Goal: Navigation & Orientation: Find specific page/section

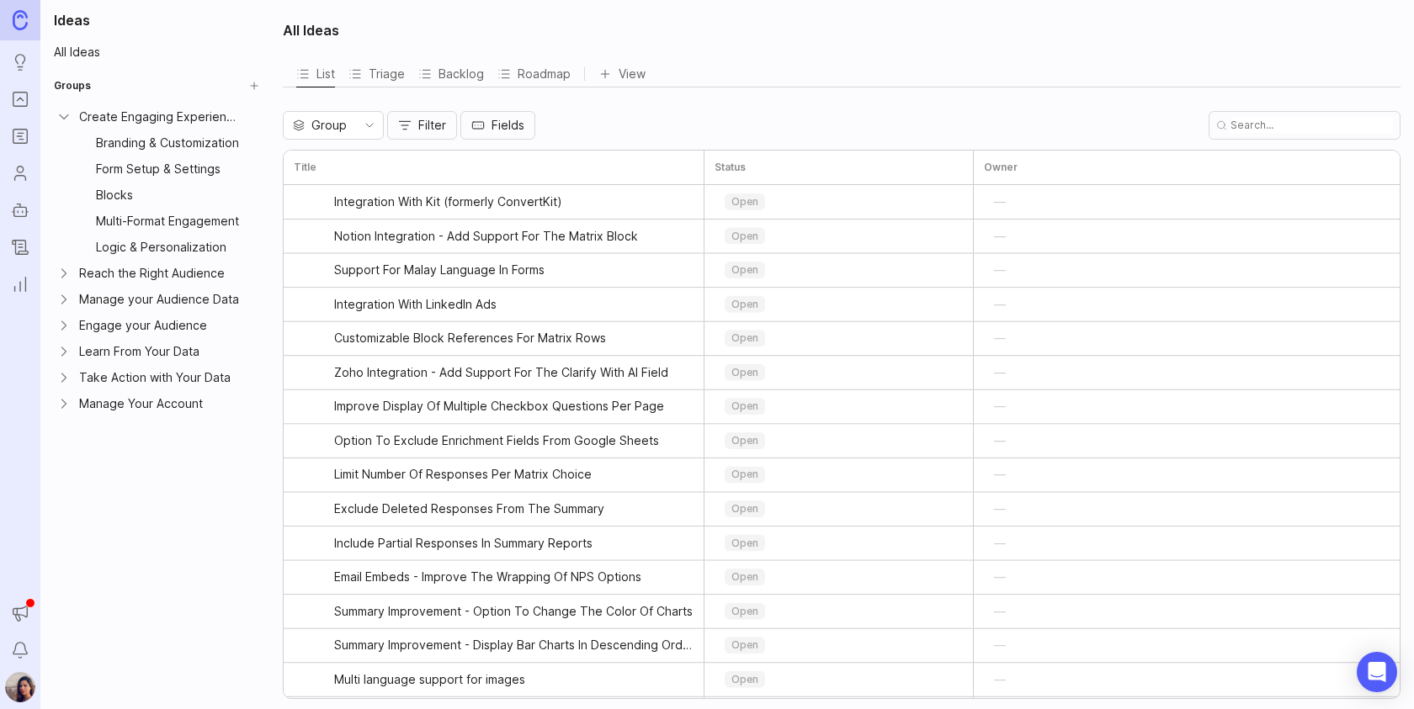
click at [62, 266] on icon "Expand Reach the Right Audience" at bounding box center [64, 273] width 17 height 17
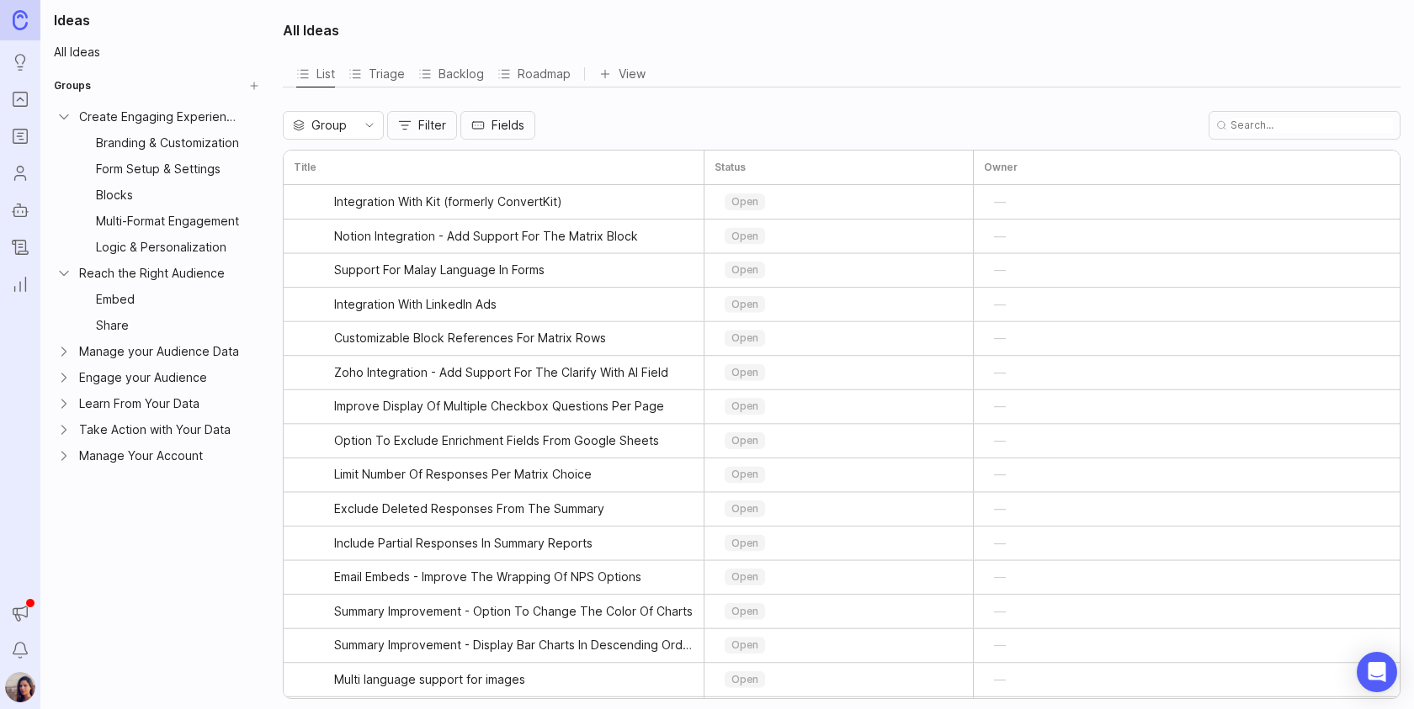
click at [62, 343] on icon "Expand Manage your Audience Data" at bounding box center [64, 351] width 17 height 17
click at [61, 448] on icon "Expand Engage your Audience" at bounding box center [64, 456] width 17 height 17
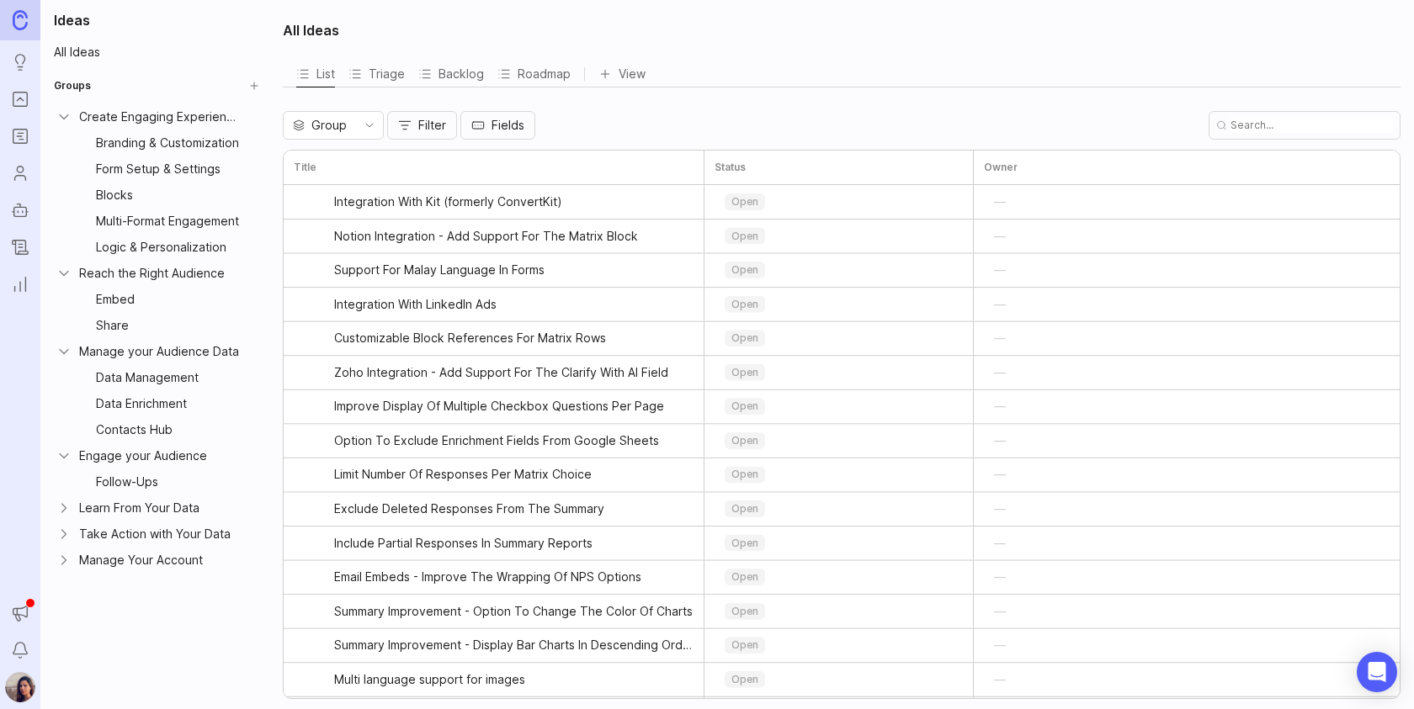
click at [60, 500] on icon "Expand Learn From Your Data" at bounding box center [64, 508] width 17 height 17
click at [58, 578] on icon "Expand Take Action with Your Data" at bounding box center [64, 586] width 17 height 17
click at [62, 656] on icon "Expand Manage Your Account" at bounding box center [64, 664] width 17 height 17
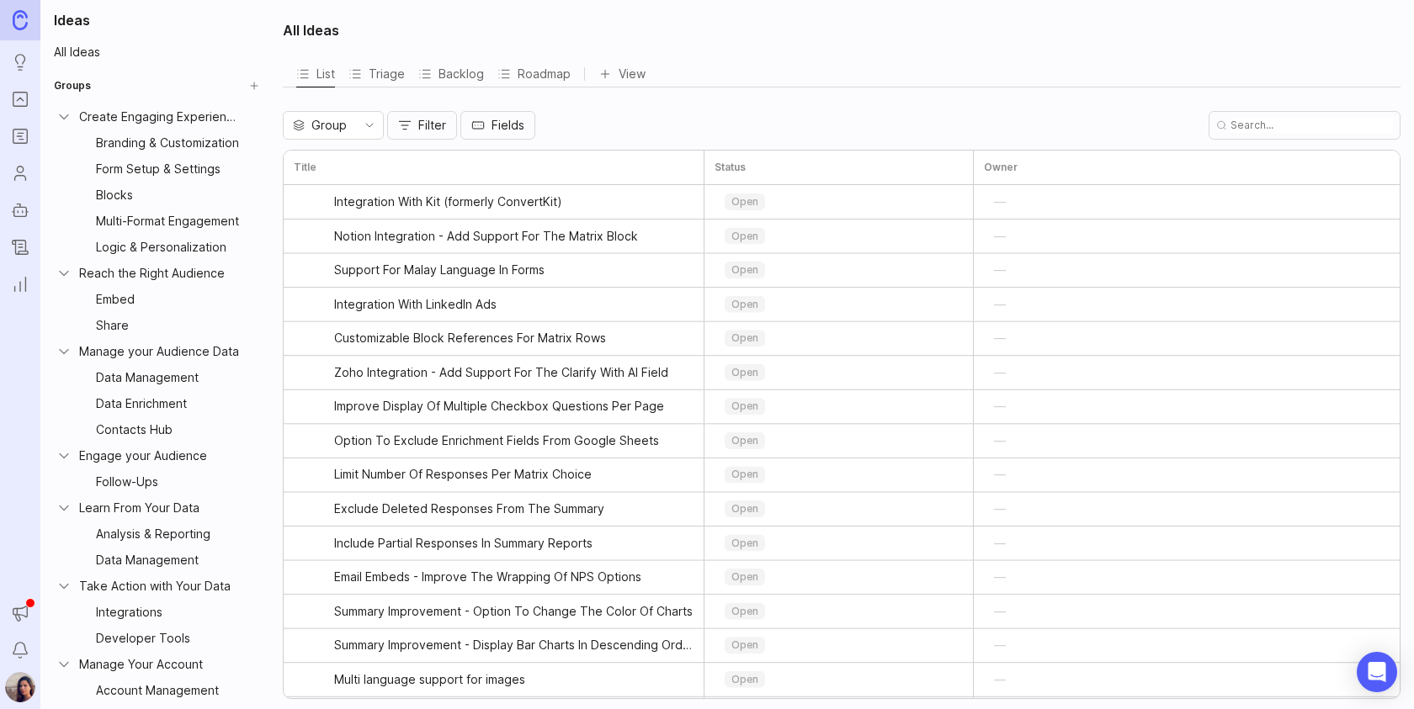
click at [114, 290] on div "Embed" at bounding box center [169, 299] width 146 height 19
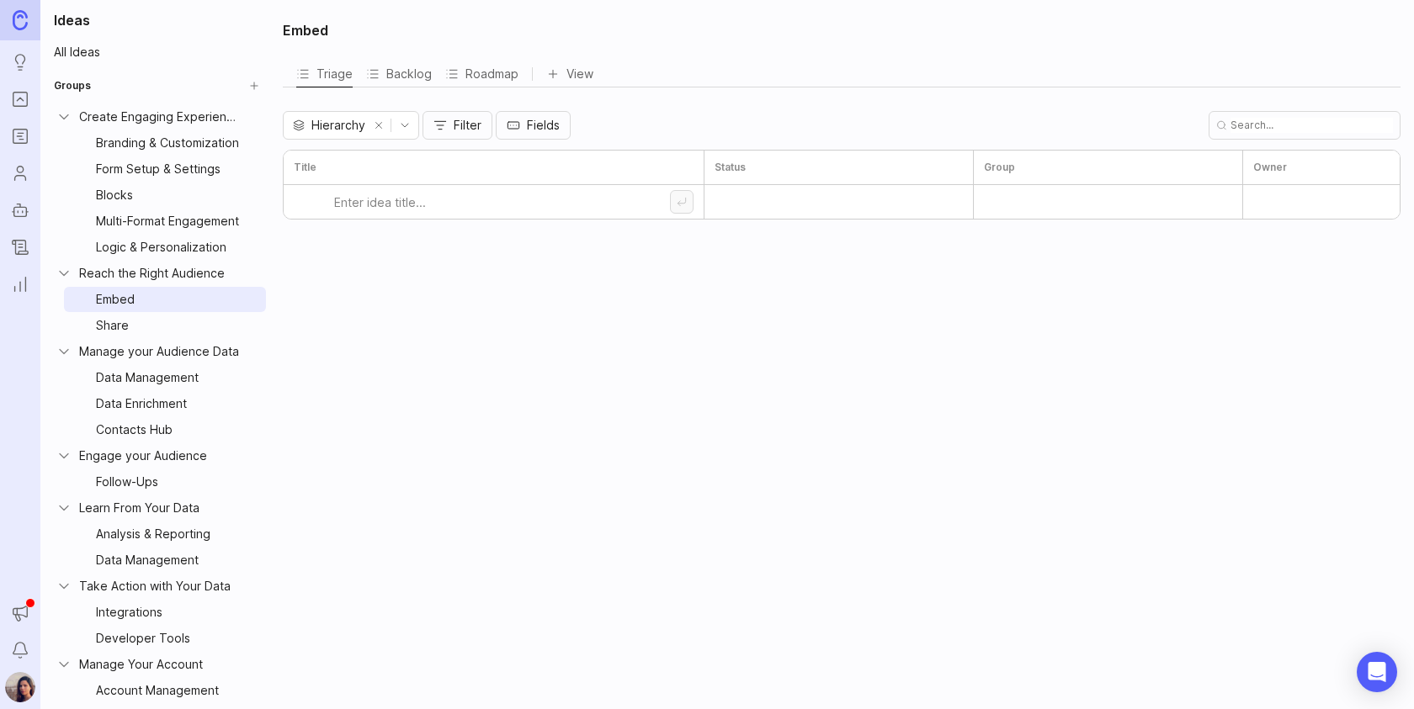
click at [258, 292] on html "Ideas Portal Roadmaps Users Autopilot Changelog Reporting Announcements Notific…" at bounding box center [707, 354] width 1414 height 709
click at [260, 329] on span "Update group" at bounding box center [249, 325] width 79 height 19
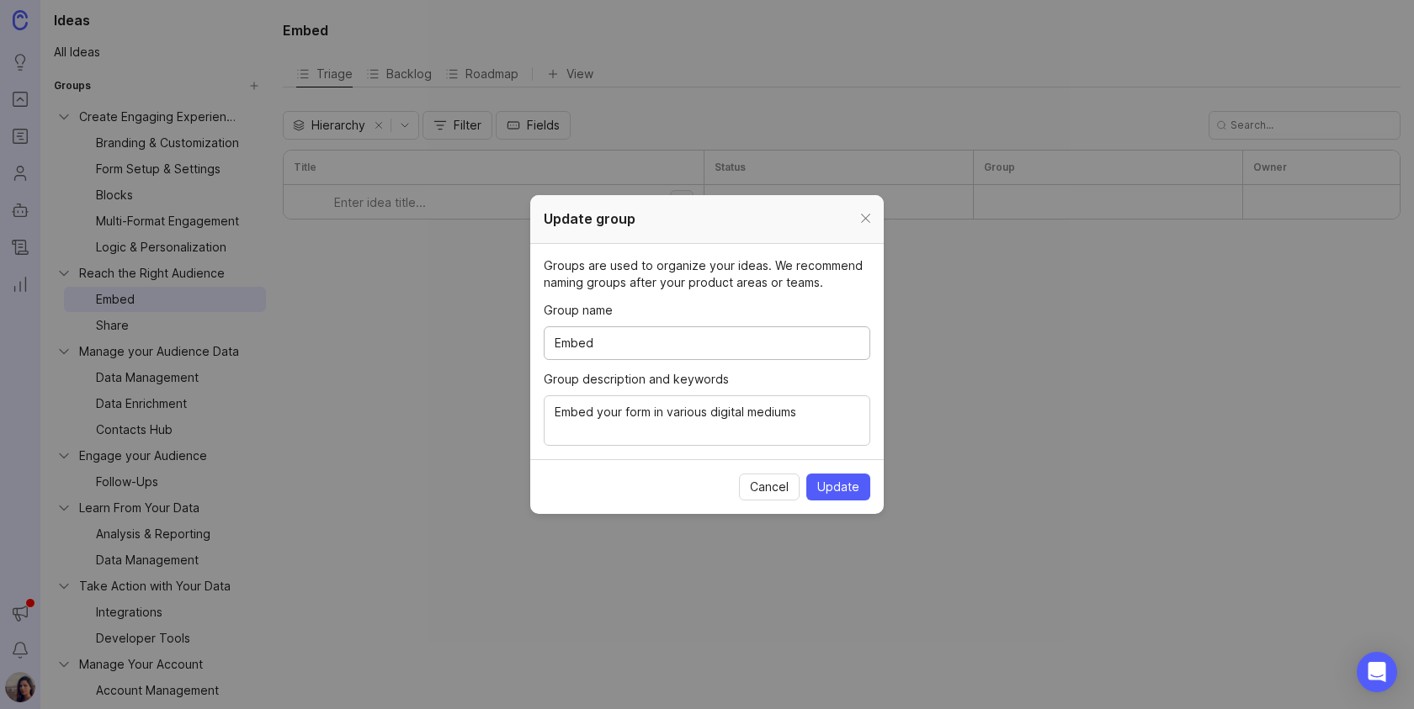
click at [862, 221] on div at bounding box center [865, 219] width 19 height 21
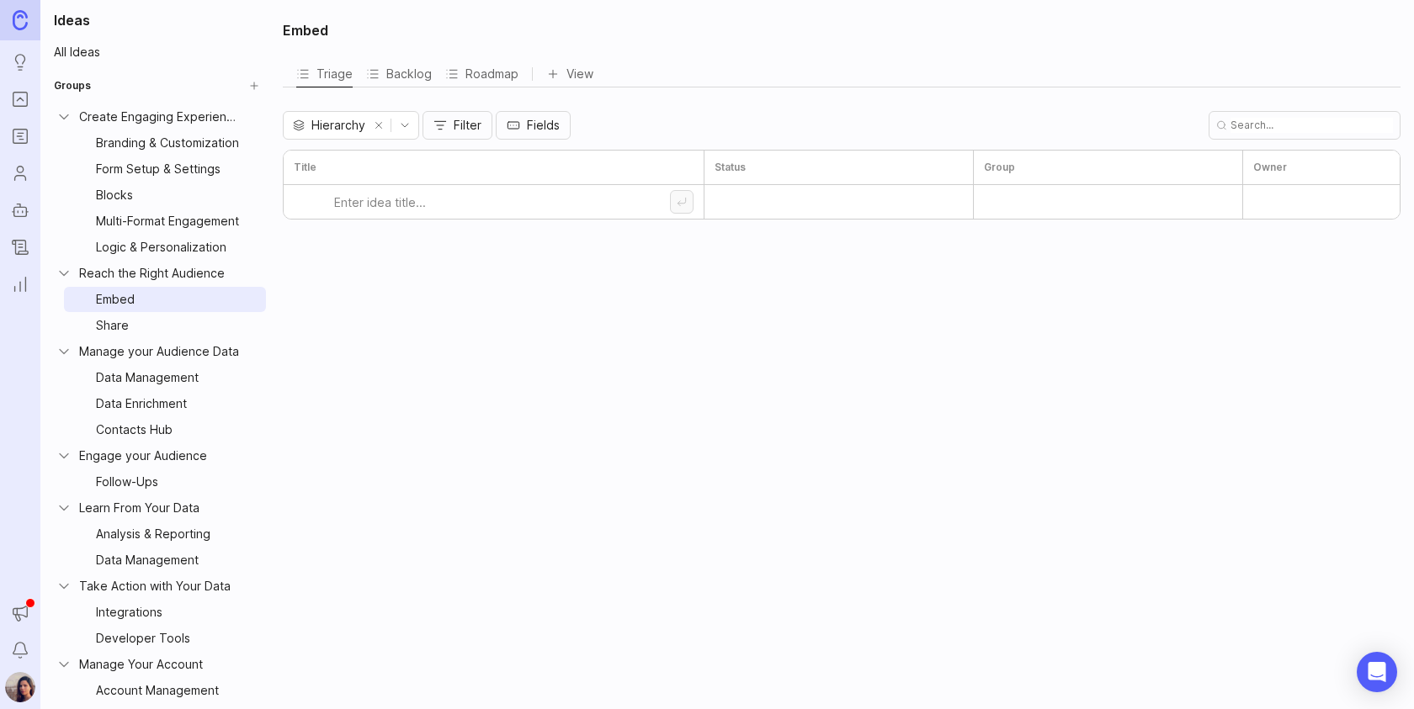
click at [118, 319] on div "Share" at bounding box center [169, 325] width 146 height 19
click at [252, 319] on html "Ideas Portal Roadmaps Users Autopilot Changelog Reporting Announcements Notific…" at bounding box center [707, 354] width 1414 height 709
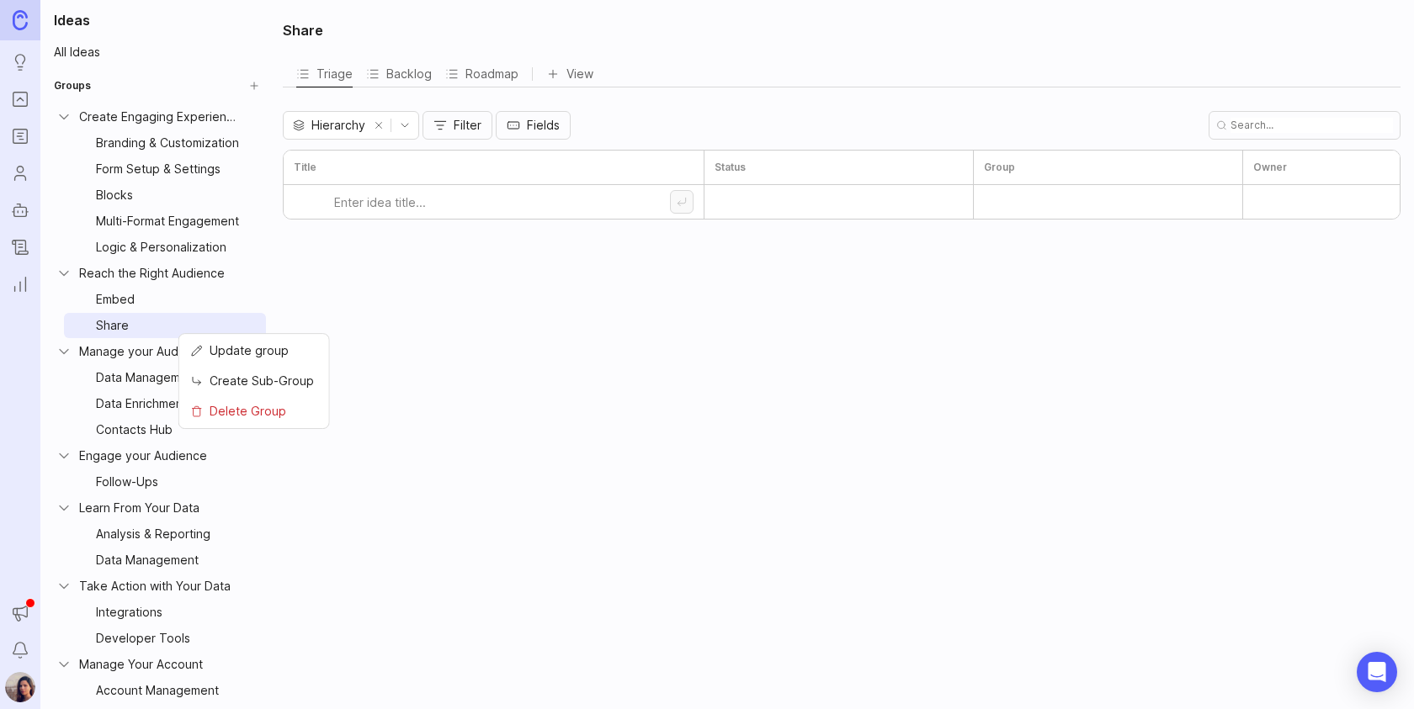
click at [236, 351] on span "Update group" at bounding box center [249, 351] width 79 height 19
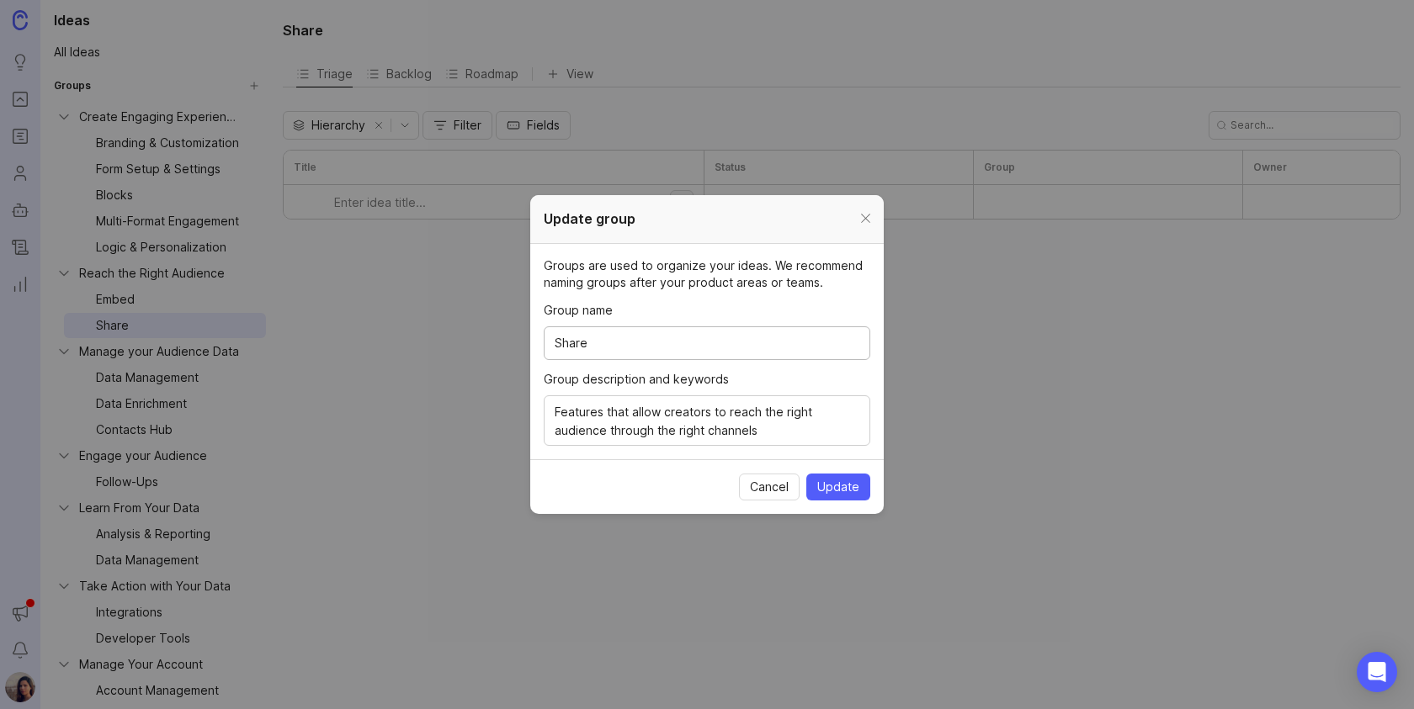
click at [865, 216] on div at bounding box center [865, 219] width 19 height 21
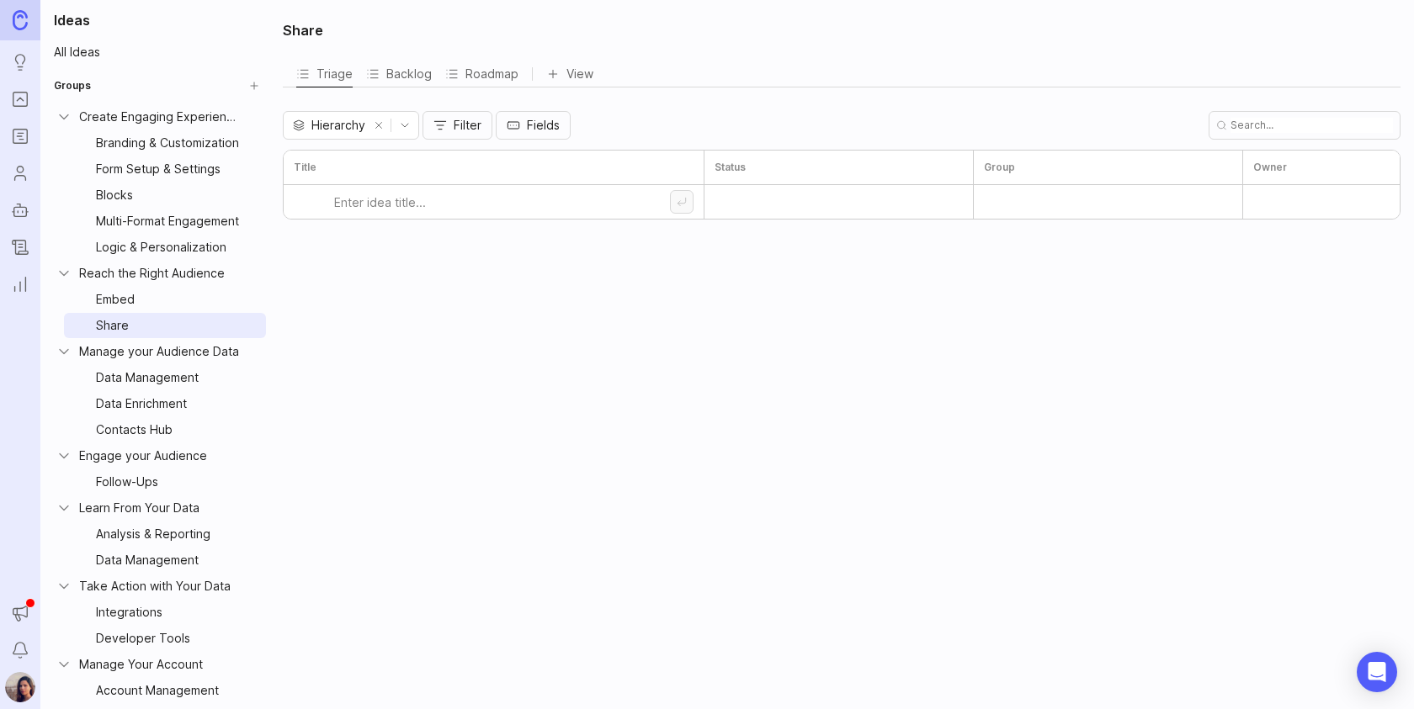
click at [253, 138] on html "Ideas Portal Roadmaps Users Autopilot Changelog Reporting Announcements Notific…" at bounding box center [707, 354] width 1414 height 709
click at [246, 175] on span "Update group" at bounding box center [249, 173] width 79 height 19
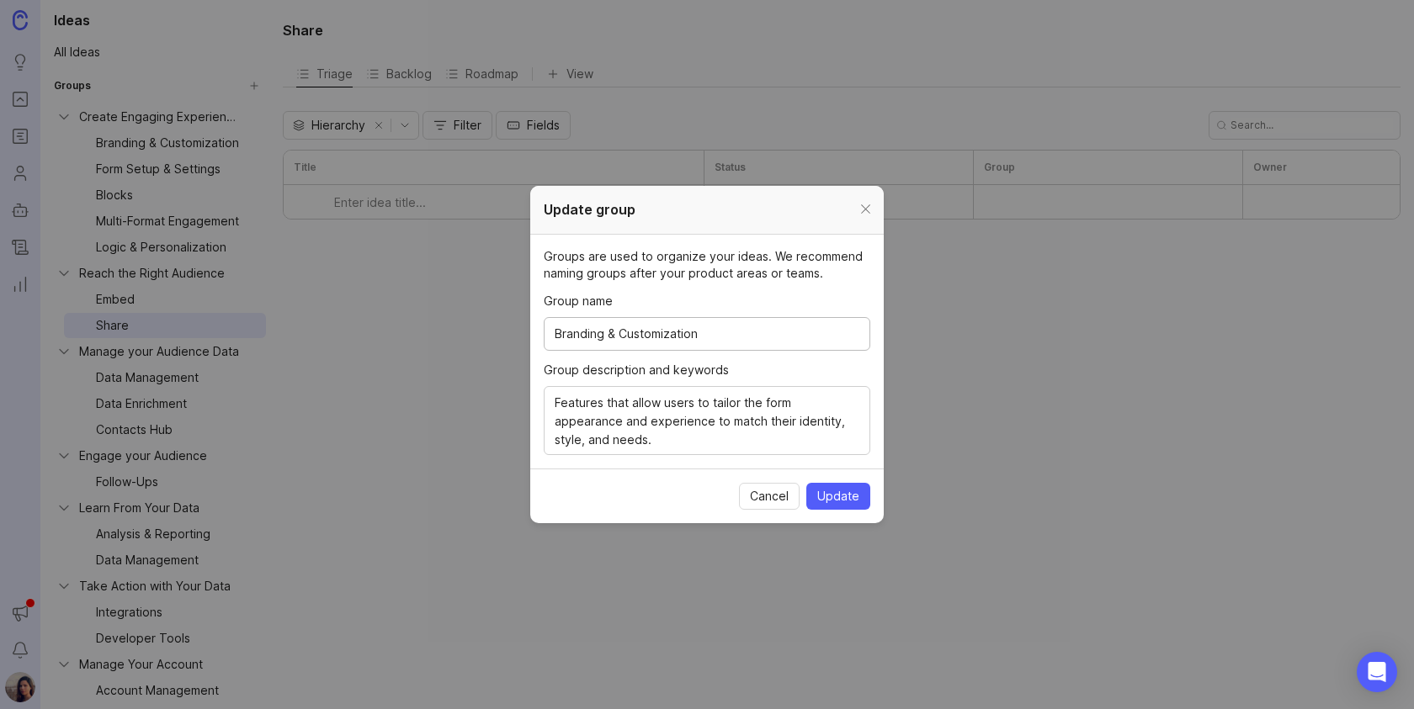
click at [869, 207] on div at bounding box center [865, 209] width 19 height 21
